Goal: Use online tool/utility: Utilize a website feature to perform a specific function

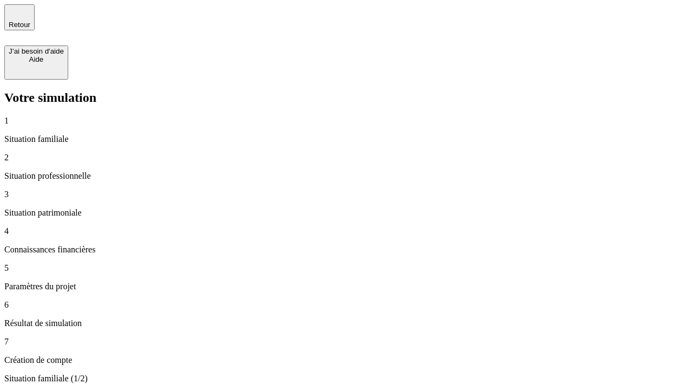
type input "30 000"
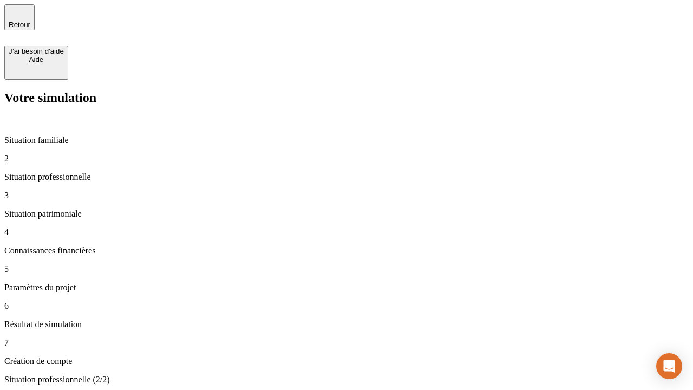
type input "0"
type input "1 000"
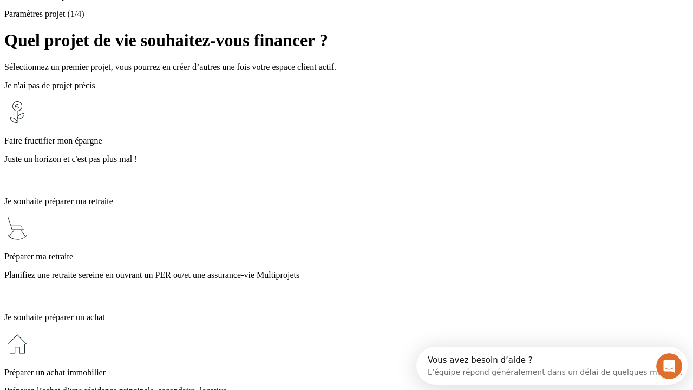
scroll to position [10, 0]
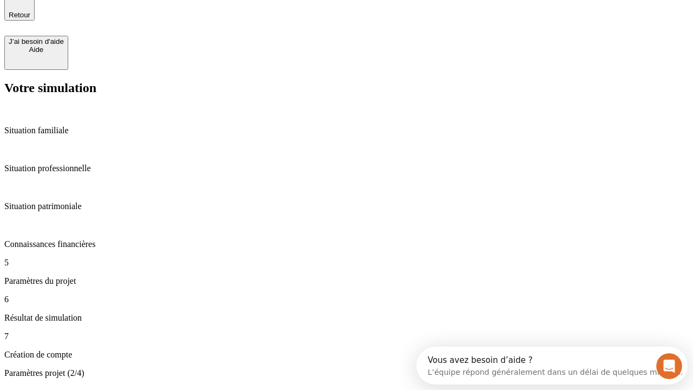
type input "40"
type input "200 000"
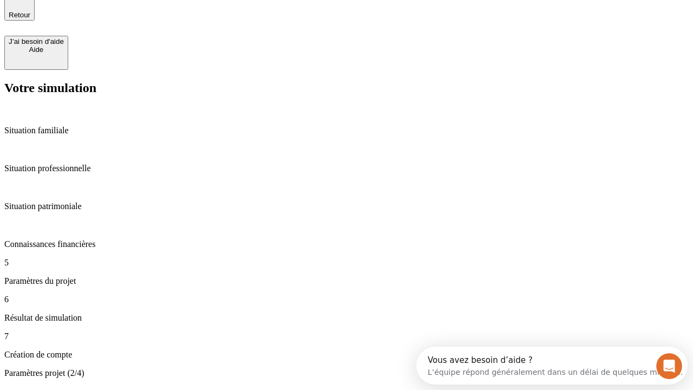
type input "640"
